Goal: Task Accomplishment & Management: Use online tool/utility

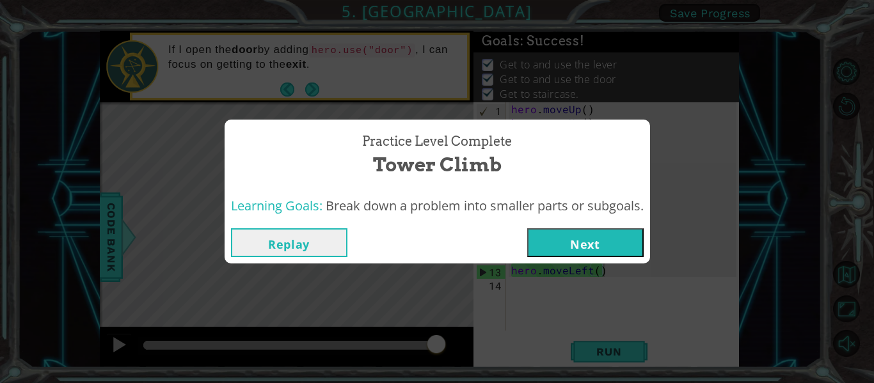
scroll to position [0, 5]
click at [606, 238] on button "Next" at bounding box center [585, 242] width 116 height 29
